Goal: Task Accomplishment & Management: Manage account settings

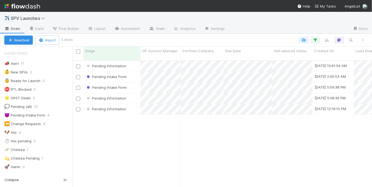
scroll to position [66, 0]
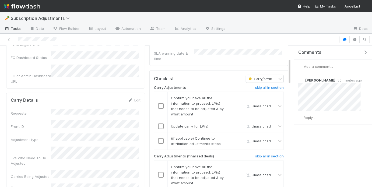
scroll to position [69, 0]
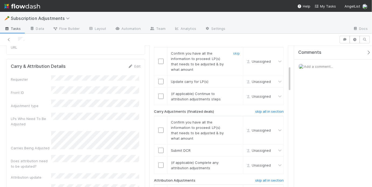
scroll to position [69, 0]
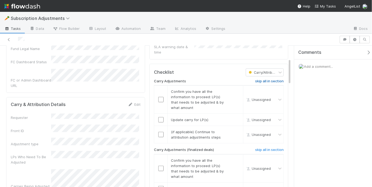
click at [258, 79] on h6 "skip all in section" at bounding box center [270, 81] width 29 height 4
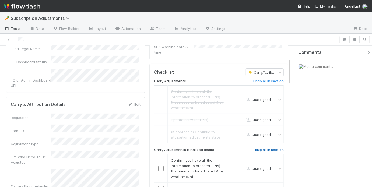
click at [268, 148] on h6 "skip all in section" at bounding box center [270, 150] width 29 height 4
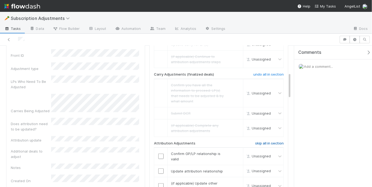
scroll to position [145, 0]
click at [160, 154] on input "checkbox" at bounding box center [160, 156] width 5 height 5
click at [160, 168] on input "checkbox" at bounding box center [160, 170] width 5 height 5
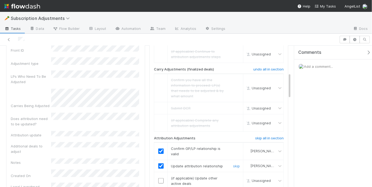
scroll to position [212, 0]
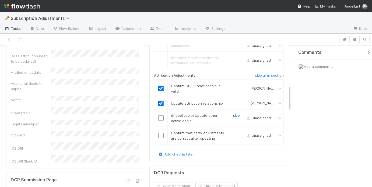
click at [235, 113] on link "skip" at bounding box center [236, 115] width 7 height 4
click at [162, 133] on div at bounding box center [160, 135] width 13 height 5
click at [161, 133] on input "checkbox" at bounding box center [160, 135] width 5 height 5
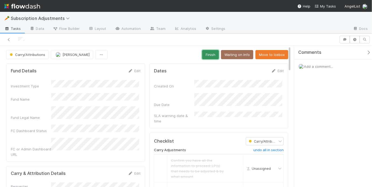
click at [213, 56] on button "Finish" at bounding box center [210, 54] width 17 height 9
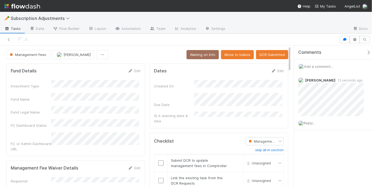
click at [137, 54] on div "Management Fees May Chang Waiting on Info Move to Icebox DCR Submitted" at bounding box center [147, 54] width 282 height 9
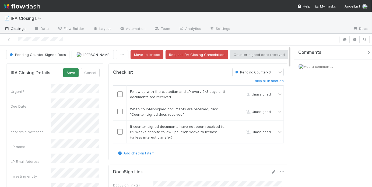
click at [74, 74] on button "Save" at bounding box center [70, 72] width 15 height 9
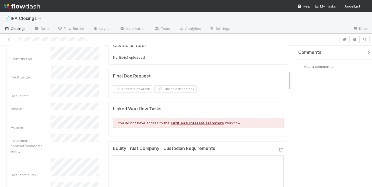
scroll to position [129, 0]
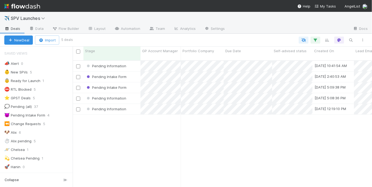
scroll to position [66, 0]
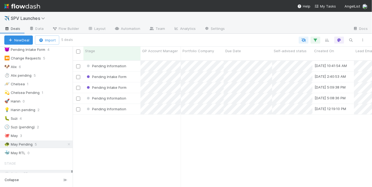
click at [156, 145] on div "Pending Information 8/8/25, 10:41:54 AM May Chang 0 1 0 0 0 0 0 Pending Intake …" at bounding box center [223, 126] width 300 height 131
click at [129, 131] on div "Pending Information 8/8/25, 10:41:54 AM May Chang 0 1 0 0 0 0 0 Pending Intake …" at bounding box center [223, 126] width 300 height 131
click at [155, 152] on div "Pending Information 8/8/25, 10:41:54 AM May Chang 0 1 0 0 0 0 0 Pending Intake …" at bounding box center [223, 126] width 300 height 131
click at [159, 145] on div "Pending Information 8/8/25, 10:41:54 AM May Chang 0 1 0 0 0 0 0 Pending Intake …" at bounding box center [223, 126] width 300 height 131
click at [125, 130] on div "Pending Information 8/8/25, 10:41:54 AM May Chang 0 1 0 0 0 0 0 Pending Intake …" at bounding box center [223, 126] width 300 height 131
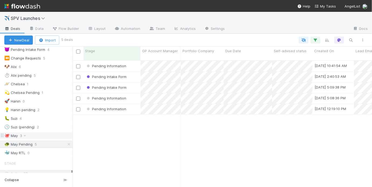
click at [37, 134] on div "🐙 May 3" at bounding box center [38, 136] width 68 height 7
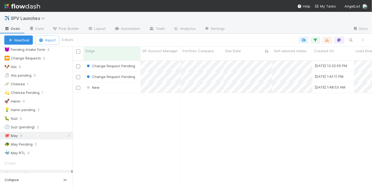
scroll to position [128, 296]
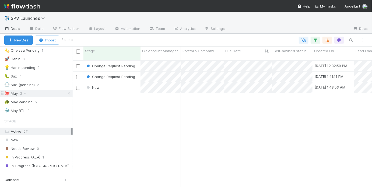
scroll to position [112, 0]
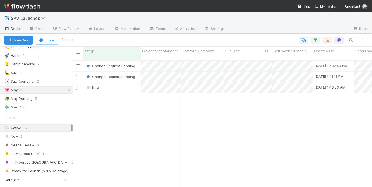
click at [129, 104] on div "Change Request Pending [DATE] 12:32:59 PM [PERSON_NAME] 0 0 1 0 0 1 0 Change Re…" at bounding box center [223, 126] width 300 height 131
click at [163, 142] on div "Change Request Pending 7/25/25, 12:32:59 PM May Chang 0 0 1 0 0 1 0 Change Requ…" at bounding box center [223, 126] width 300 height 131
click at [145, 108] on div "Change Request Pending 7/25/25, 12:32:59 PM May Chang 0 0 1 0 0 1 0 Change Requ…" at bounding box center [223, 126] width 300 height 131
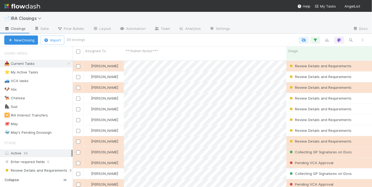
scroll to position [128, 296]
click at [39, 124] on div "🐙 May 5" at bounding box center [38, 124] width 68 height 7
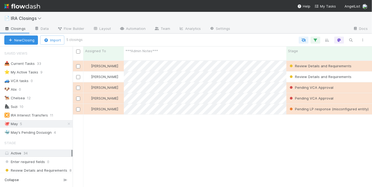
scroll to position [128, 296]
click at [229, 141] on div "May Chang Review Details and Requirements 8/19/25, 9:01:16 PM 8/19/25, 9:02:10 …" at bounding box center [223, 126] width 300 height 131
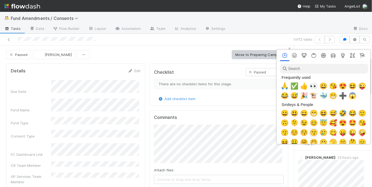
scroll to position [0, 1]
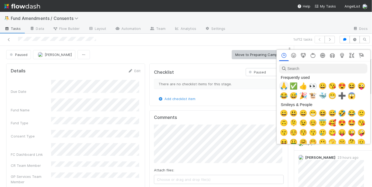
click at [287, 85] on span "🙏" at bounding box center [284, 86] width 8 height 8
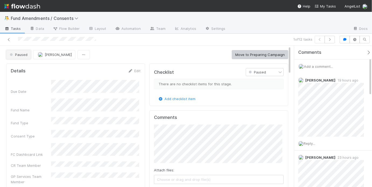
click at [24, 55] on span "Paused" at bounding box center [18, 55] width 19 height 4
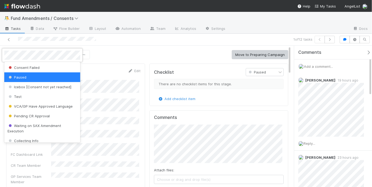
scroll to position [62, 0]
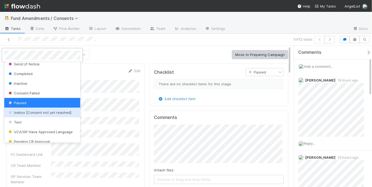
click at [57, 115] on div "Icebox [Consent not yet reached]" at bounding box center [42, 113] width 76 height 10
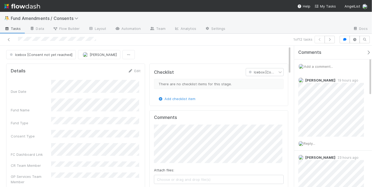
click at [158, 56] on div "Icebox [Consent not yet reached] May Chang" at bounding box center [147, 54] width 282 height 9
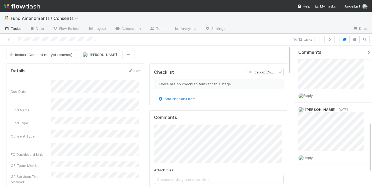
scroll to position [251, 0]
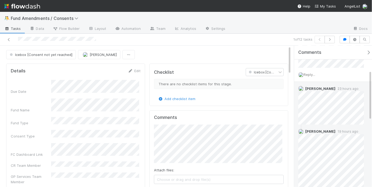
scroll to position [0, 0]
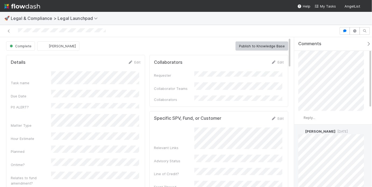
scroll to position [9, 0]
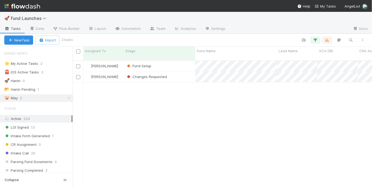
scroll to position [4, 3]
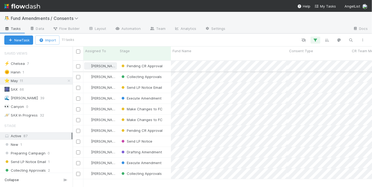
scroll to position [128, 296]
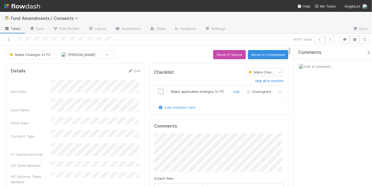
click at [159, 90] on input "checkbox" at bounding box center [160, 91] width 5 height 5
click at [161, 91] on input "checkbox" at bounding box center [160, 91] width 5 height 5
click at [181, 55] on div "Make Changes to FC May Chang Send LP Notice Move to Completed" at bounding box center [147, 54] width 282 height 9
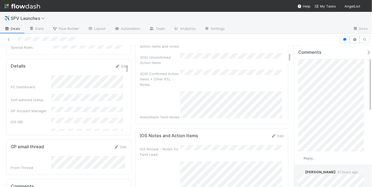
scroll to position [60, 0]
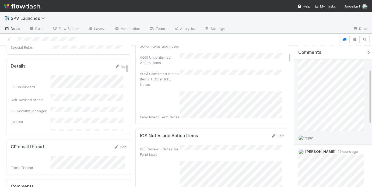
click at [311, 137] on span "Reply..." at bounding box center [310, 138] width 12 height 4
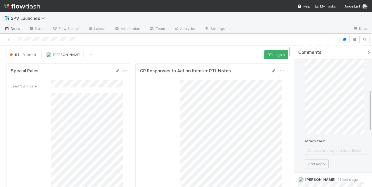
scroll to position [229, 0]
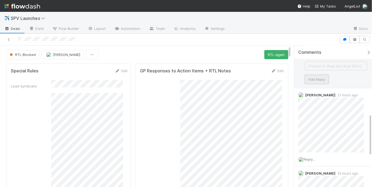
click at [318, 79] on button "Add Reply" at bounding box center [317, 79] width 24 height 9
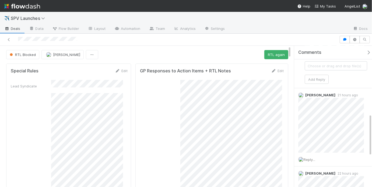
scroll to position [291, 0]
